Goal: Transaction & Acquisition: Purchase product/service

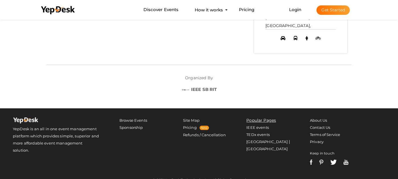
scroll to position [374, 0]
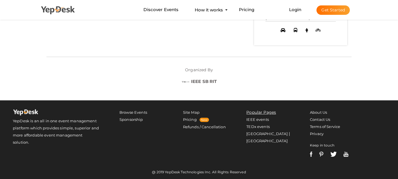
click at [41, 8] on use at bounding box center [58, 10] width 34 height 8
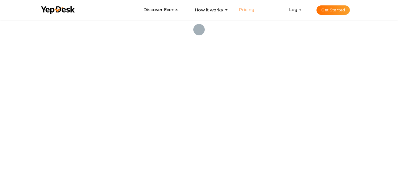
click at [245, 12] on link "Pricing" at bounding box center [247, 10] width 16 height 11
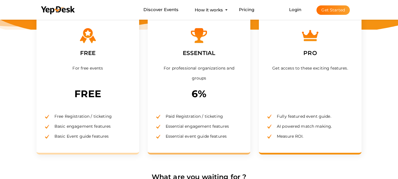
scroll to position [86, 0]
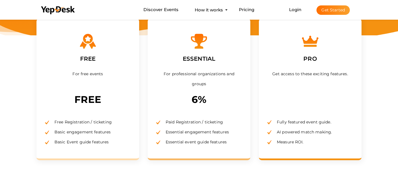
click at [107, 61] on div "FREE For free events FREE Free Registration / ticketing Basic engagement featur…" at bounding box center [88, 90] width 103 height 142
drag, startPoint x: 81, startPoint y: 98, endPoint x: 77, endPoint y: 100, distance: 4.7
click at [77, 100] on div "FREE For free events FREE Free Registration / ticketing Basic engagement featur…" at bounding box center [88, 90] width 103 height 142
click at [77, 100] on p "FREE" at bounding box center [88, 99] width 86 height 15
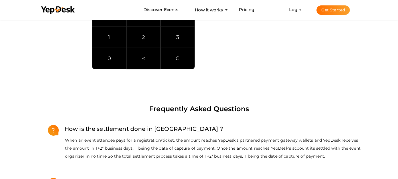
scroll to position [410, 0]
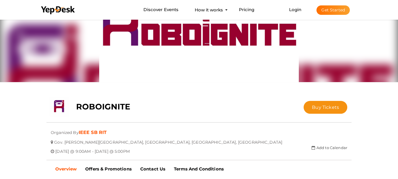
scroll to position [46, 0]
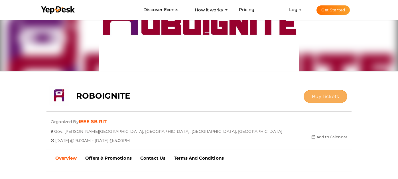
click at [328, 99] on span "Buy Tickets" at bounding box center [325, 96] width 27 height 5
click at [333, 102] on button "Buy Tickets" at bounding box center [326, 96] width 44 height 13
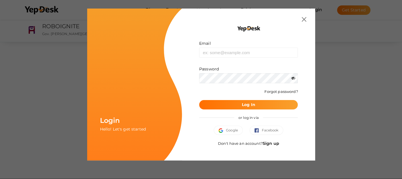
click at [304, 23] on div "Email Invalid email. Password Wrong Credentials Forgot password? Log In or log …" at bounding box center [249, 84] width 116 height 135
click at [304, 21] on img at bounding box center [304, 19] width 5 height 5
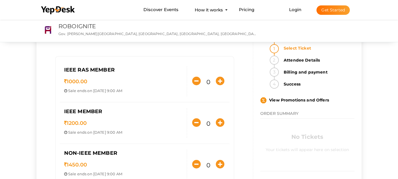
scroll to position [28, 0]
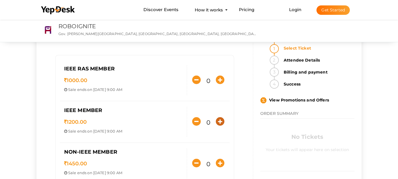
click at [224, 120] on icon "button" at bounding box center [220, 121] width 9 height 9
type input "1"
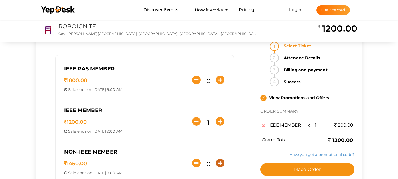
click at [224, 161] on icon "button" at bounding box center [220, 163] width 9 height 9
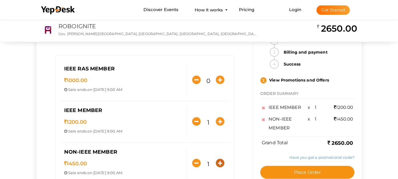
click at [224, 161] on icon "button" at bounding box center [220, 163] width 9 height 9
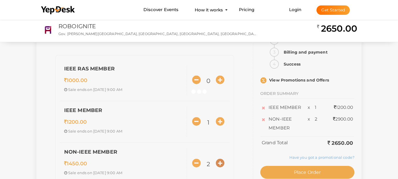
click at [224, 161] on icon "button" at bounding box center [220, 163] width 9 height 9
type input "3"
click at [224, 161] on div at bounding box center [199, 89] width 398 height 179
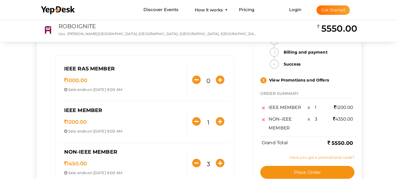
click at [335, 156] on link "Have you got a promotional code?" at bounding box center [321, 157] width 65 height 5
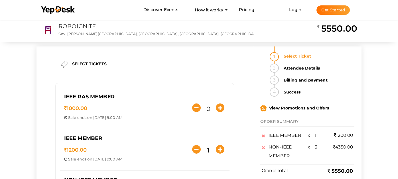
scroll to position [0, 0]
click at [198, 150] on icon "button" at bounding box center [196, 149] width 9 height 9
type input "0"
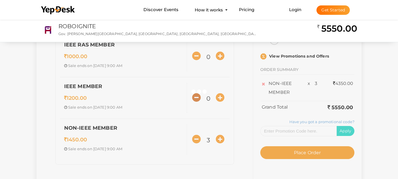
scroll to position [57, 0]
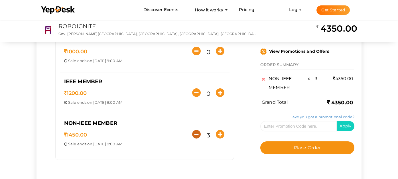
click at [197, 137] on icon "button" at bounding box center [196, 134] width 9 height 9
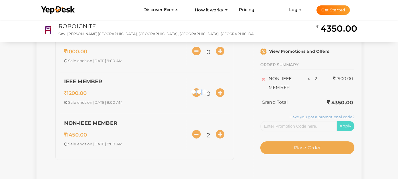
click at [197, 137] on div at bounding box center [199, 89] width 398 height 179
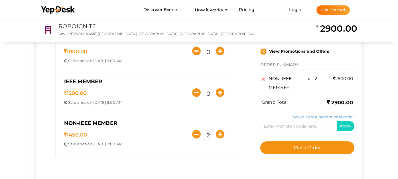
click at [197, 137] on div "SELECT TICKETS IEEE RAS MEMBER 1000.00 Sale ends on [DATE] 9:00 AM Sale Starts …" at bounding box center [199, 88] width 325 height 196
click at [197, 137] on icon "button" at bounding box center [196, 134] width 9 height 9
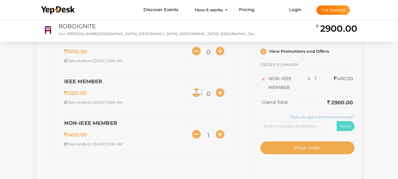
click at [197, 137] on div at bounding box center [199, 89] width 398 height 179
click at [197, 137] on icon "button" at bounding box center [196, 134] width 9 height 9
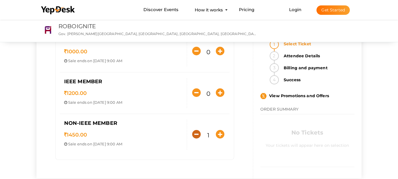
type input "0"
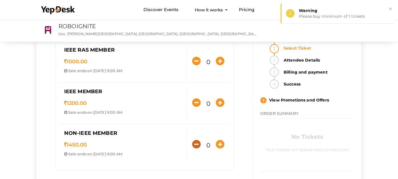
scroll to position [0, 0]
